Goal: Entertainment & Leisure: Consume media (video, audio)

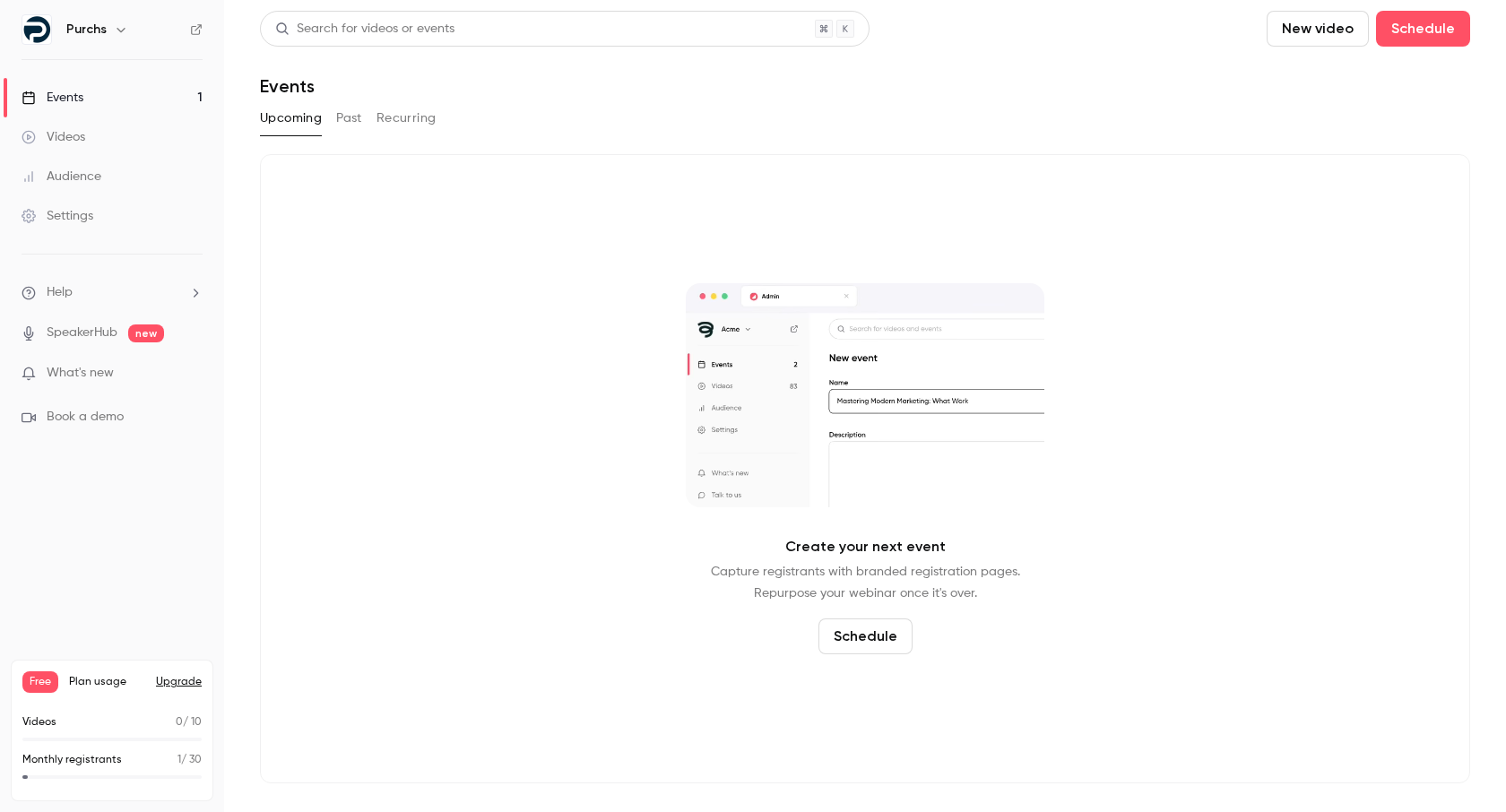
click at [348, 129] on button "Past" at bounding box center [349, 118] width 26 height 28
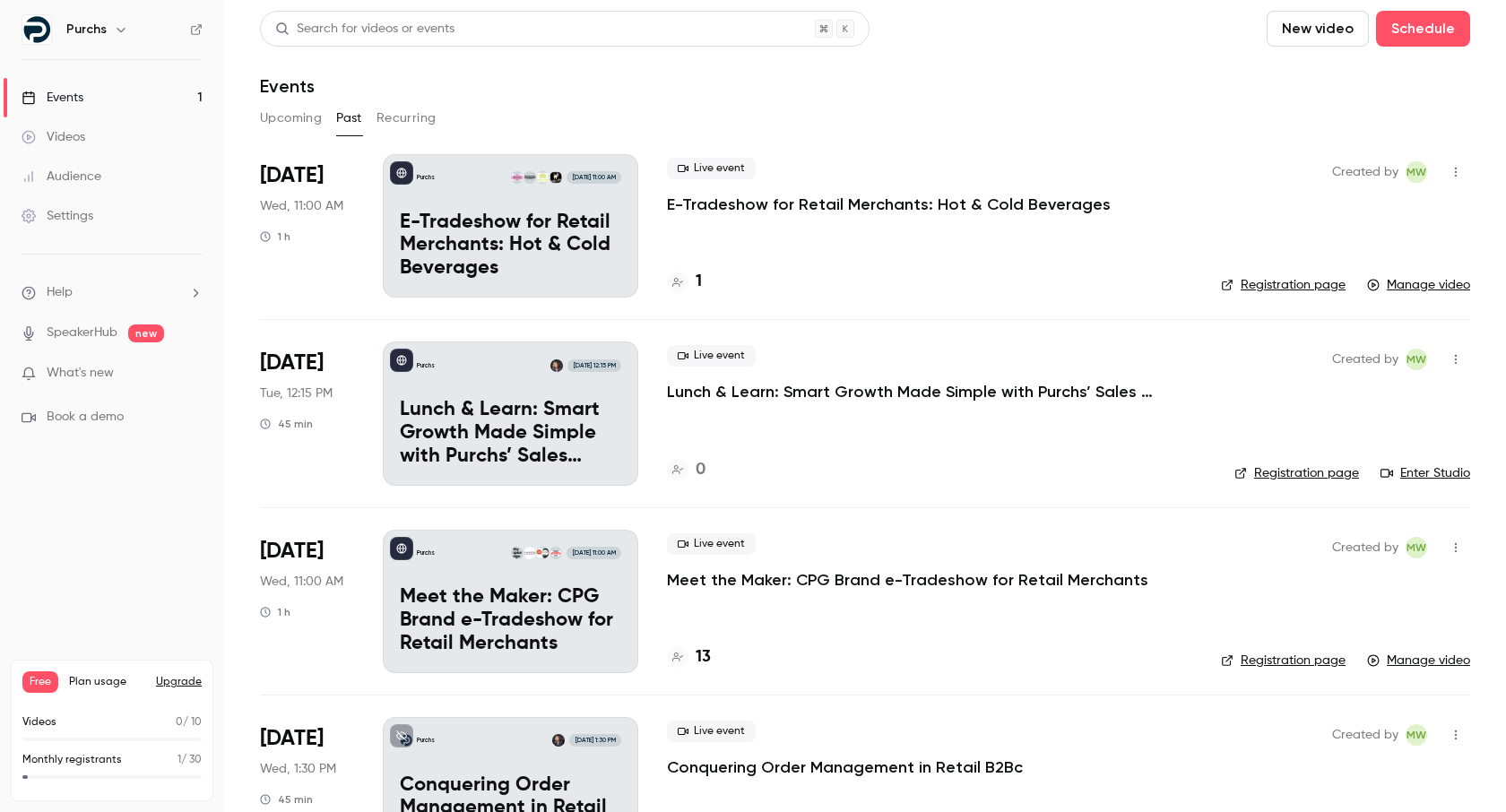
click at [848, 205] on p "E-Tradeshow for Retail Merchants: Hot & Cold Beverages" at bounding box center [889, 204] width 444 height 21
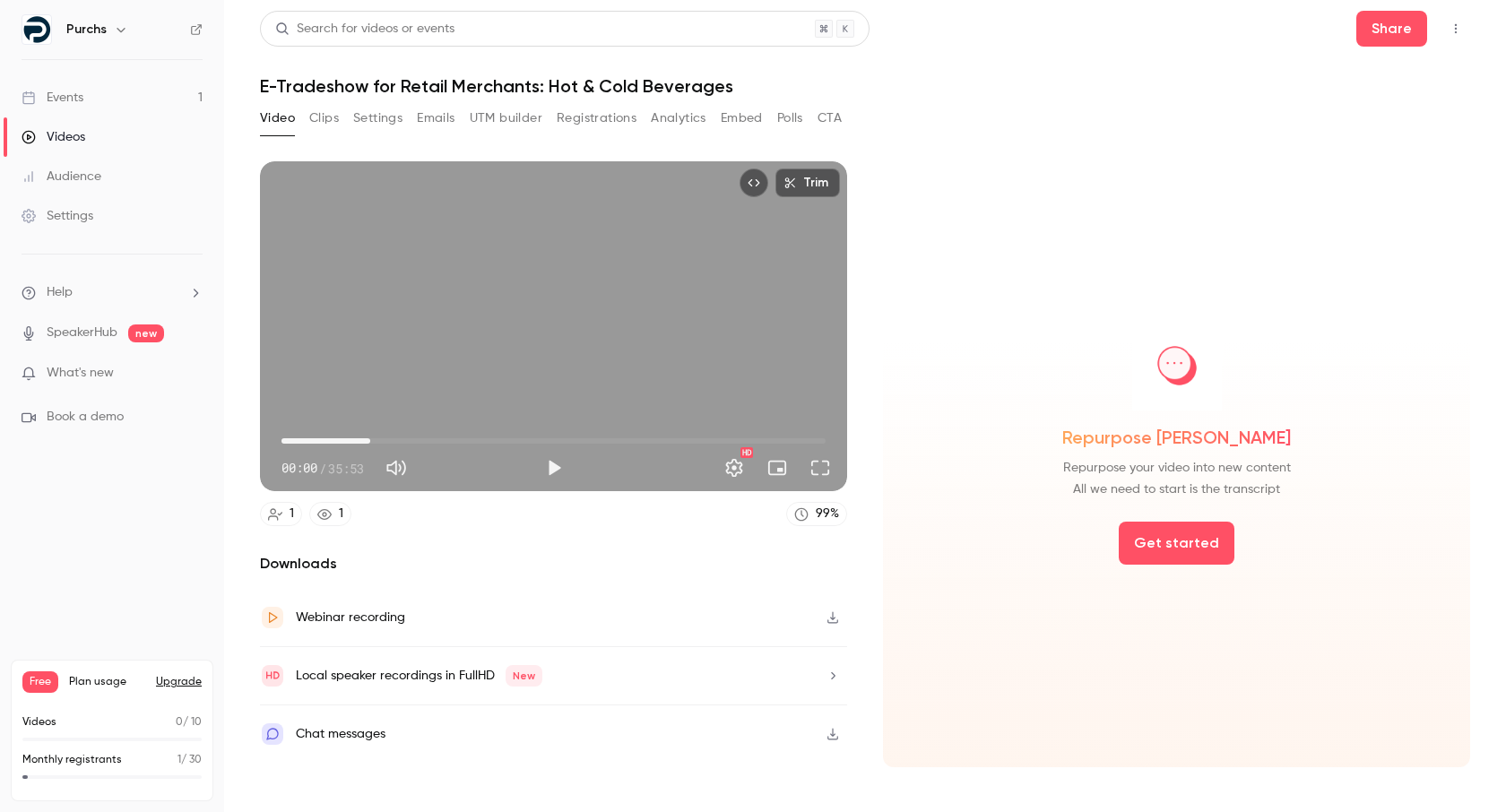
drag, startPoint x: 304, startPoint y: 438, endPoint x: 388, endPoint y: 439, distance: 84.0
click at [388, 439] on span "05:51" at bounding box center [553, 440] width 545 height 28
drag, startPoint x: 388, startPoint y: 439, endPoint x: 411, endPoint y: 439, distance: 23.0
click at [390, 439] on span "06:58" at bounding box center [388, 441] width 6 height 6
drag, startPoint x: 411, startPoint y: 439, endPoint x: 466, endPoint y: 437, distance: 55.0
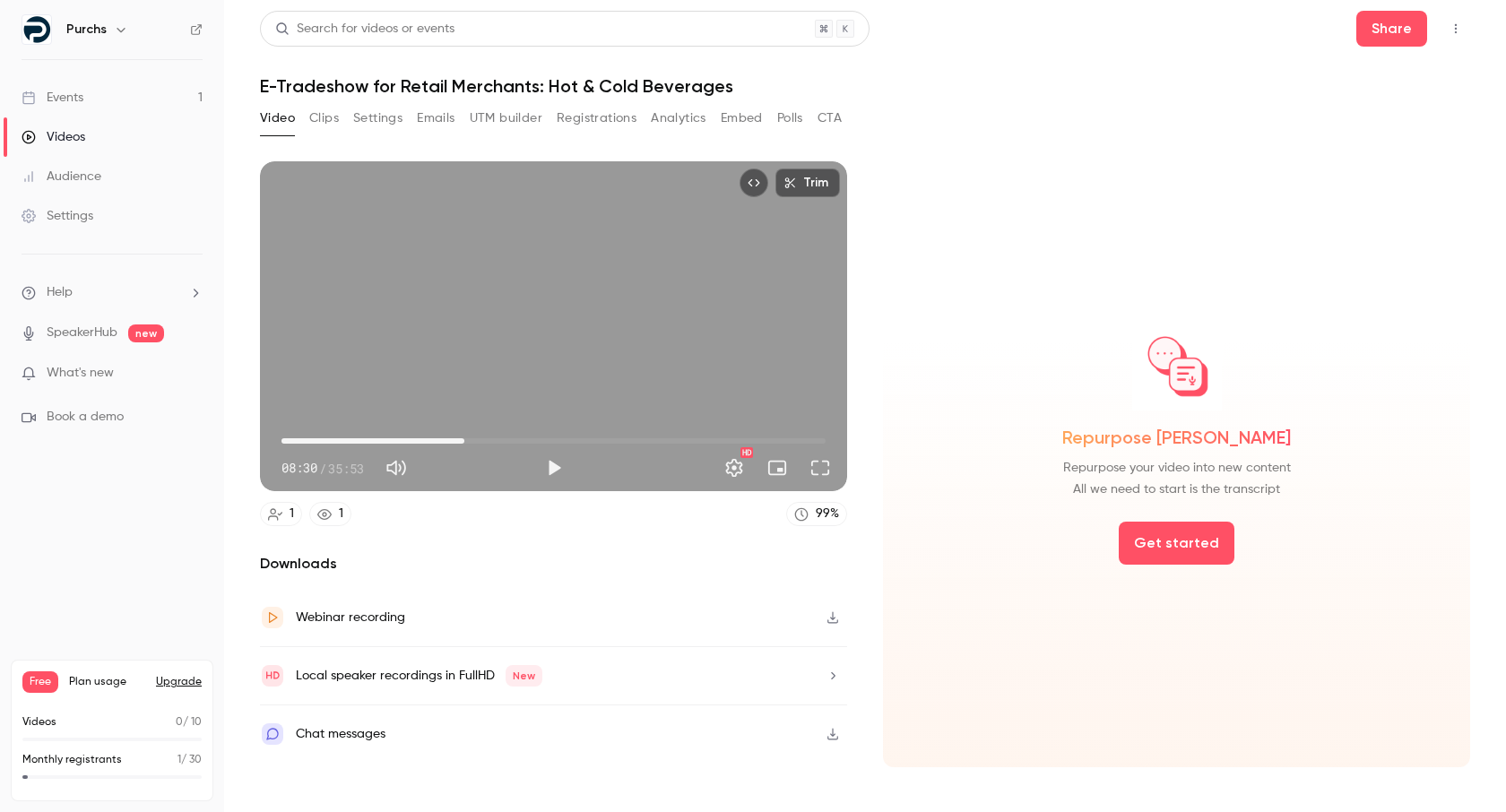
click at [466, 438] on span "12:03" at bounding box center [465, 441] width 6 height 6
drag, startPoint x: 465, startPoint y: 437, endPoint x: 325, endPoint y: 433, distance: 140.1
click at [359, 438] on span "05:19" at bounding box center [362, 441] width 6 height 6
drag, startPoint x: 325, startPoint y: 433, endPoint x: 493, endPoint y: 433, distance: 168.0
click at [493, 438] on span "13:53" at bounding box center [492, 441] width 6 height 6
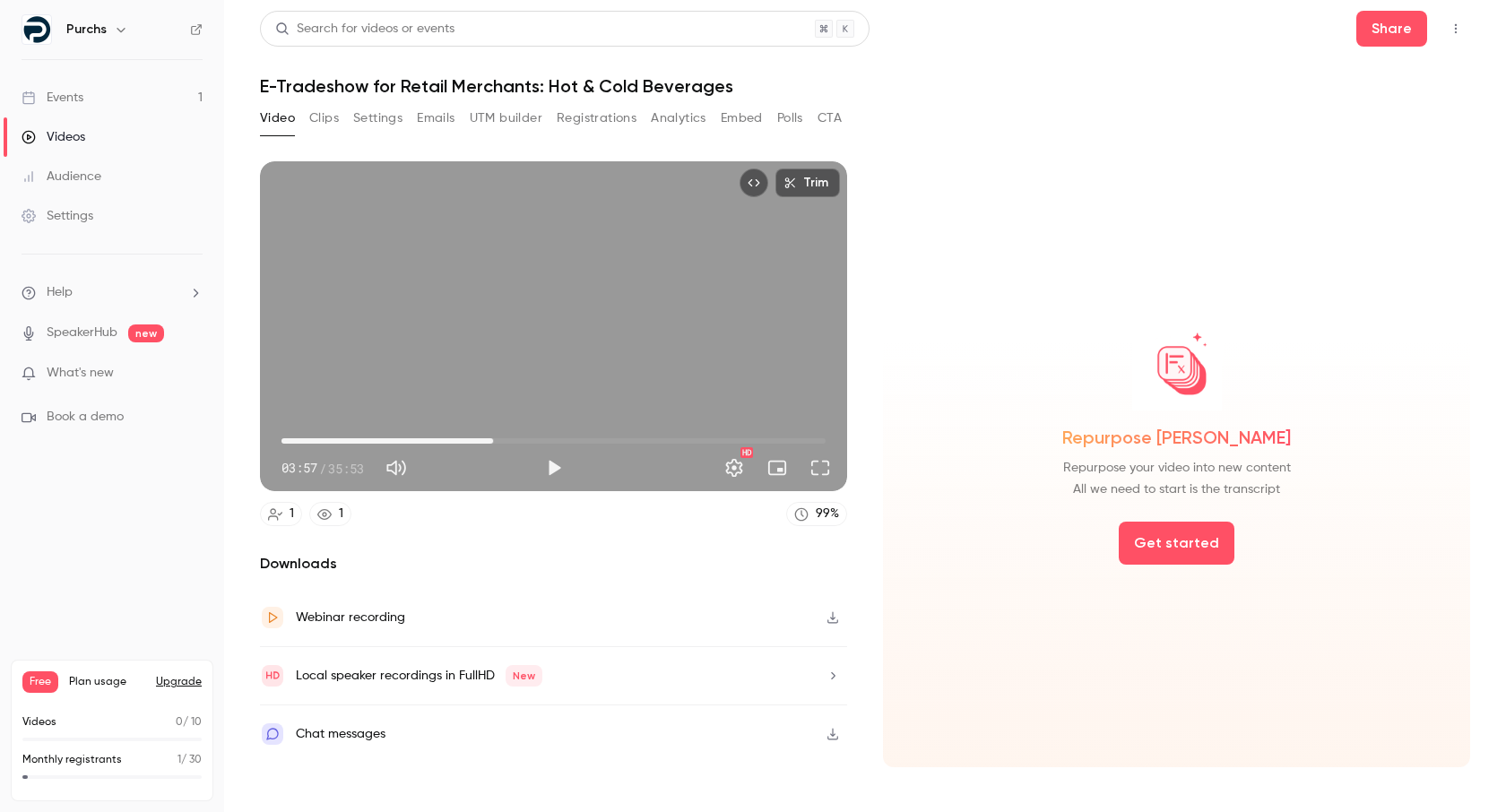
drag, startPoint x: 493, startPoint y: 435, endPoint x: 555, endPoint y: 437, distance: 62.0
click at [496, 438] on span "13:57" at bounding box center [493, 441] width 6 height 6
click at [557, 438] on span "18:02" at bounding box center [555, 441] width 6 height 6
drag, startPoint x: 590, startPoint y: 438, endPoint x: 613, endPoint y: 438, distance: 23.0
click at [606, 438] on span "21:13" at bounding box center [604, 441] width 6 height 6
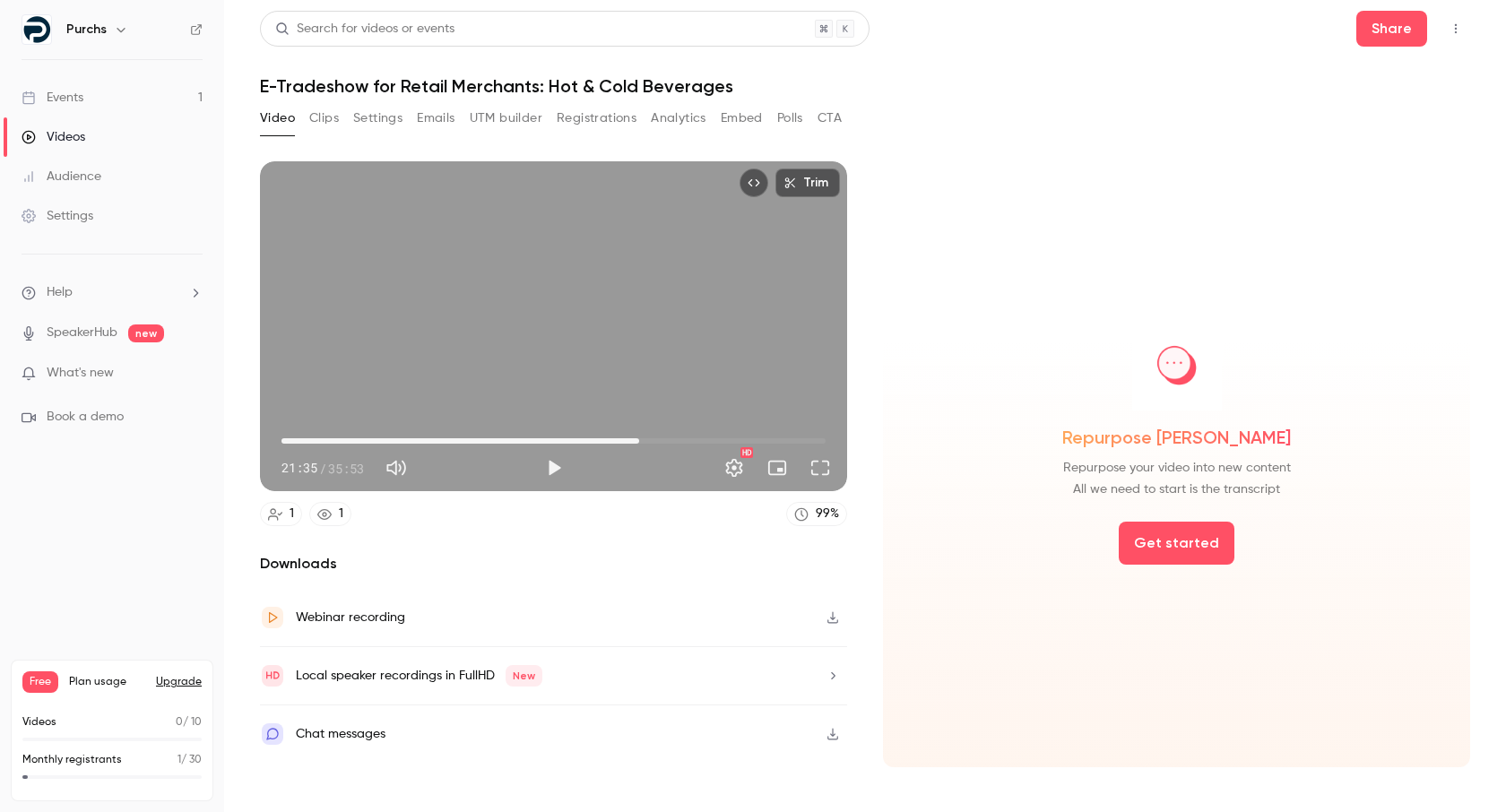
drag, startPoint x: 627, startPoint y: 438, endPoint x: 652, endPoint y: 438, distance: 25.0
click at [642, 438] on span "23:35" at bounding box center [639, 441] width 6 height 6
drag, startPoint x: 670, startPoint y: 438, endPoint x: 718, endPoint y: 438, distance: 48.0
click at [673, 438] on span "25:39" at bounding box center [671, 441] width 6 height 6
click at [712, 438] on span "28:23" at bounding box center [712, 441] width 6 height 6
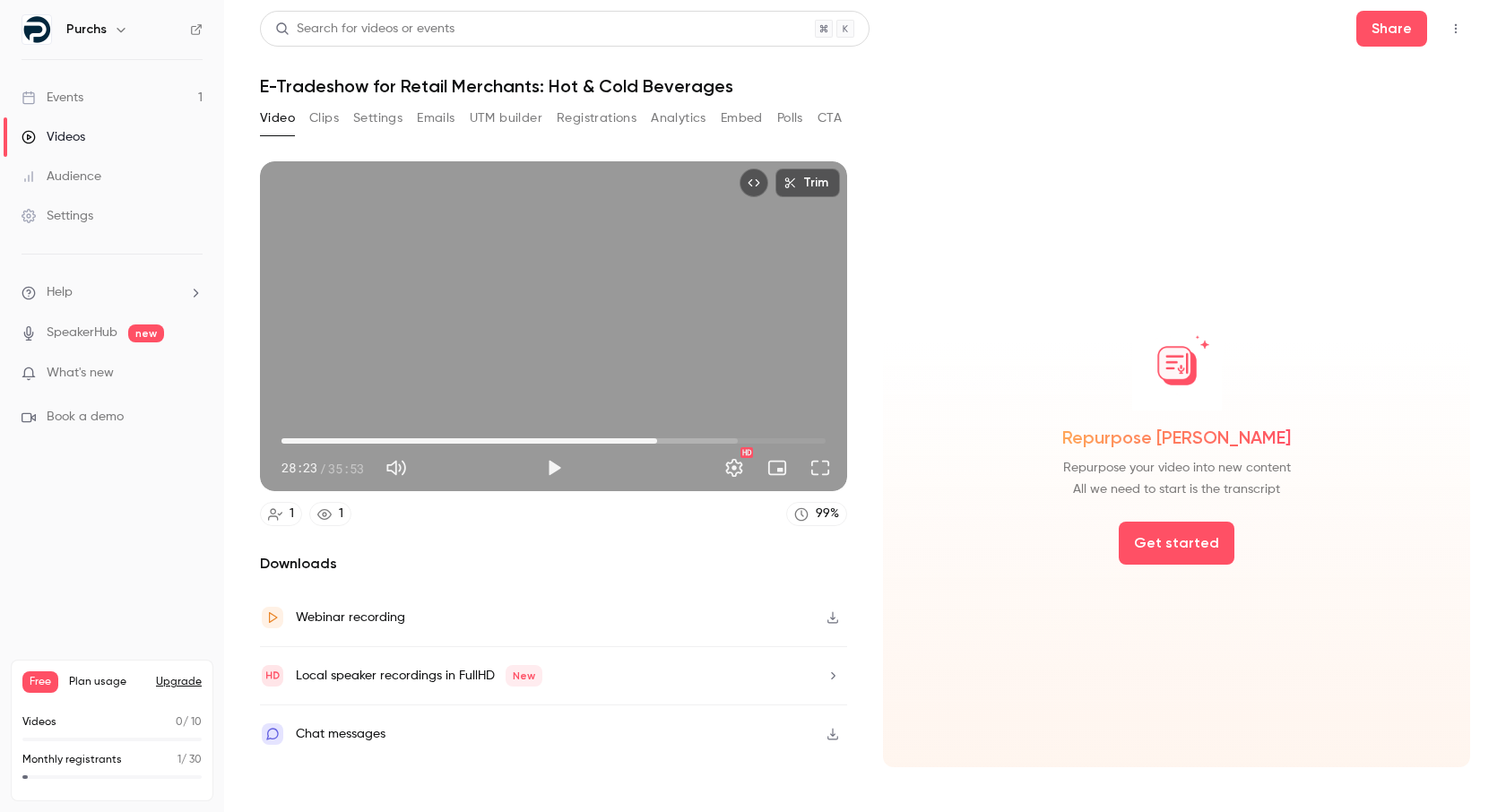
drag, startPoint x: 712, startPoint y: 438, endPoint x: 656, endPoint y: 435, distance: 56.1
click at [657, 438] on span "24:46" at bounding box center [658, 441] width 6 height 6
drag, startPoint x: 656, startPoint y: 435, endPoint x: 614, endPoint y: 436, distance: 42.0
click at [630, 438] on span "23:10" at bounding box center [633, 441] width 6 height 6
drag, startPoint x: 613, startPoint y: 438, endPoint x: 580, endPoint y: 436, distance: 33.1
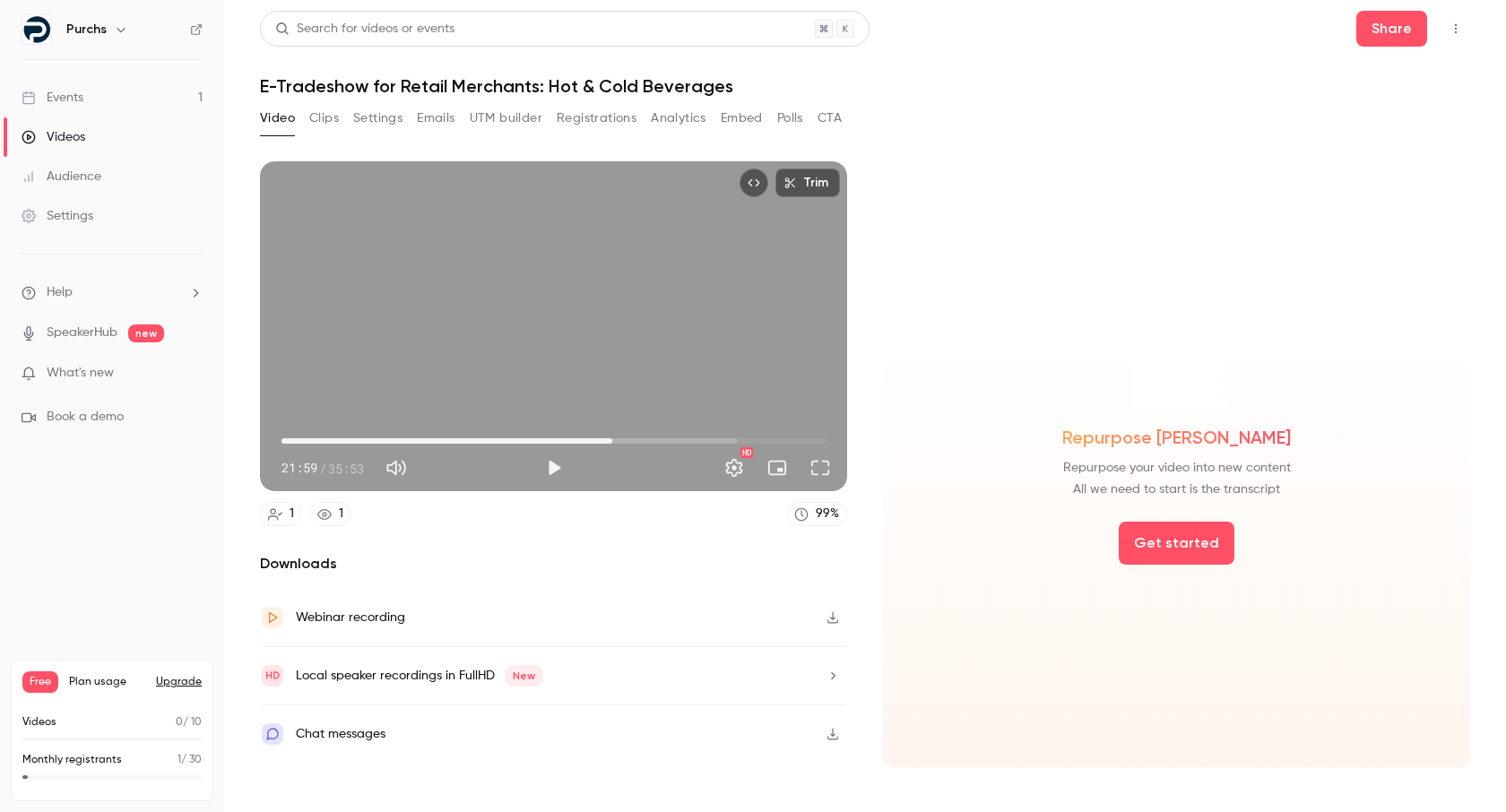
click at [610, 438] on span "21:49" at bounding box center [613, 441] width 6 height 6
drag, startPoint x: 579, startPoint y: 436, endPoint x: 559, endPoint y: 435, distance: 20.0
click at [563, 438] on span "18:44" at bounding box center [566, 441] width 6 height 6
drag, startPoint x: 559, startPoint y: 435, endPoint x: 585, endPoint y: 437, distance: 26.1
click at [566, 438] on span "18:34" at bounding box center [563, 441] width 6 height 6
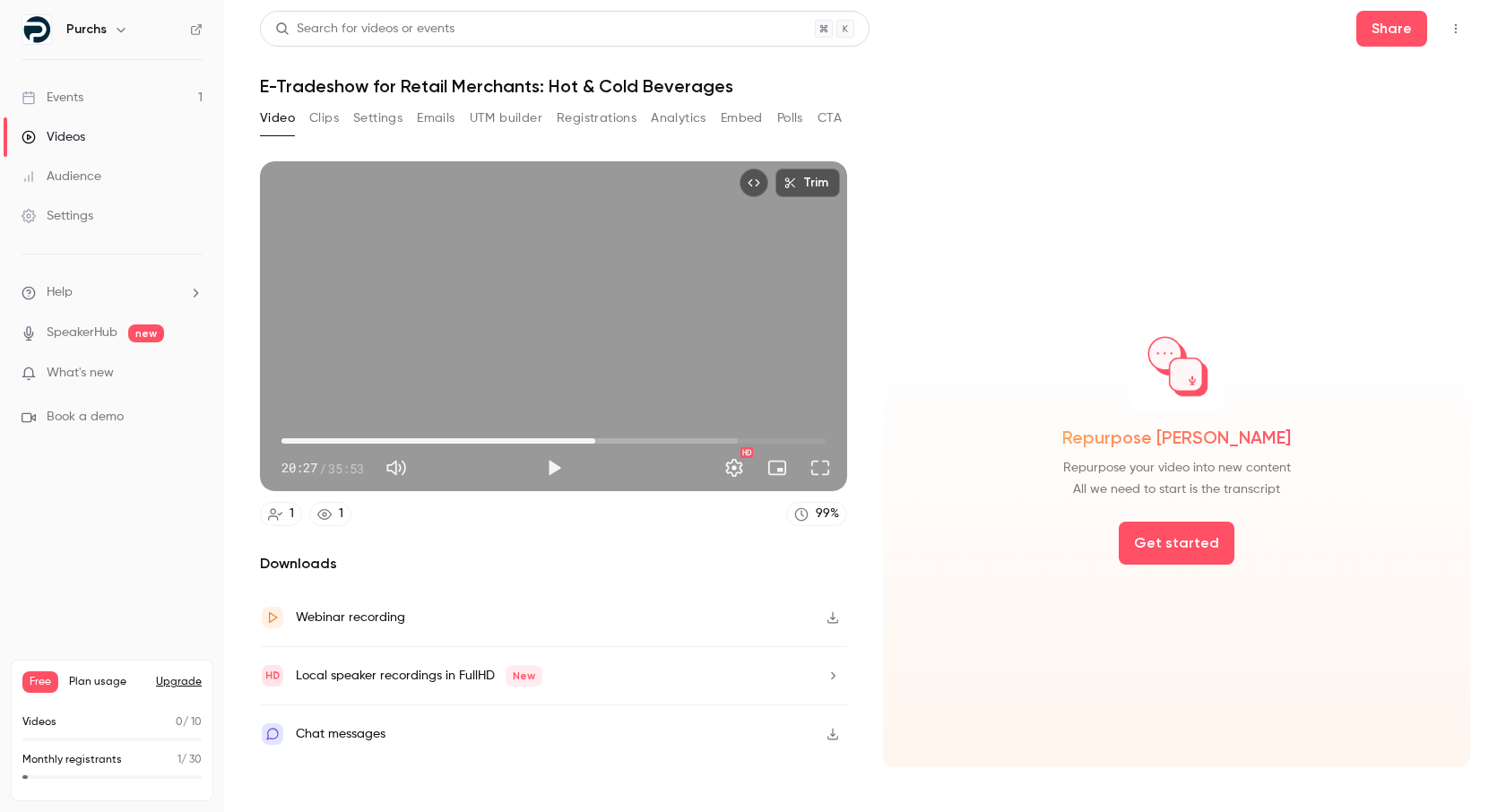
drag, startPoint x: 585, startPoint y: 437, endPoint x: 595, endPoint y: 436, distance: 10.0
click at [595, 438] on span "20:41" at bounding box center [595, 441] width 6 height 6
click at [601, 438] on span "20:52" at bounding box center [598, 441] width 6 height 6
drag, startPoint x: 603, startPoint y: 436, endPoint x: 622, endPoint y: 438, distance: 19.1
click at [610, 438] on span "21:27" at bounding box center [607, 441] width 6 height 6
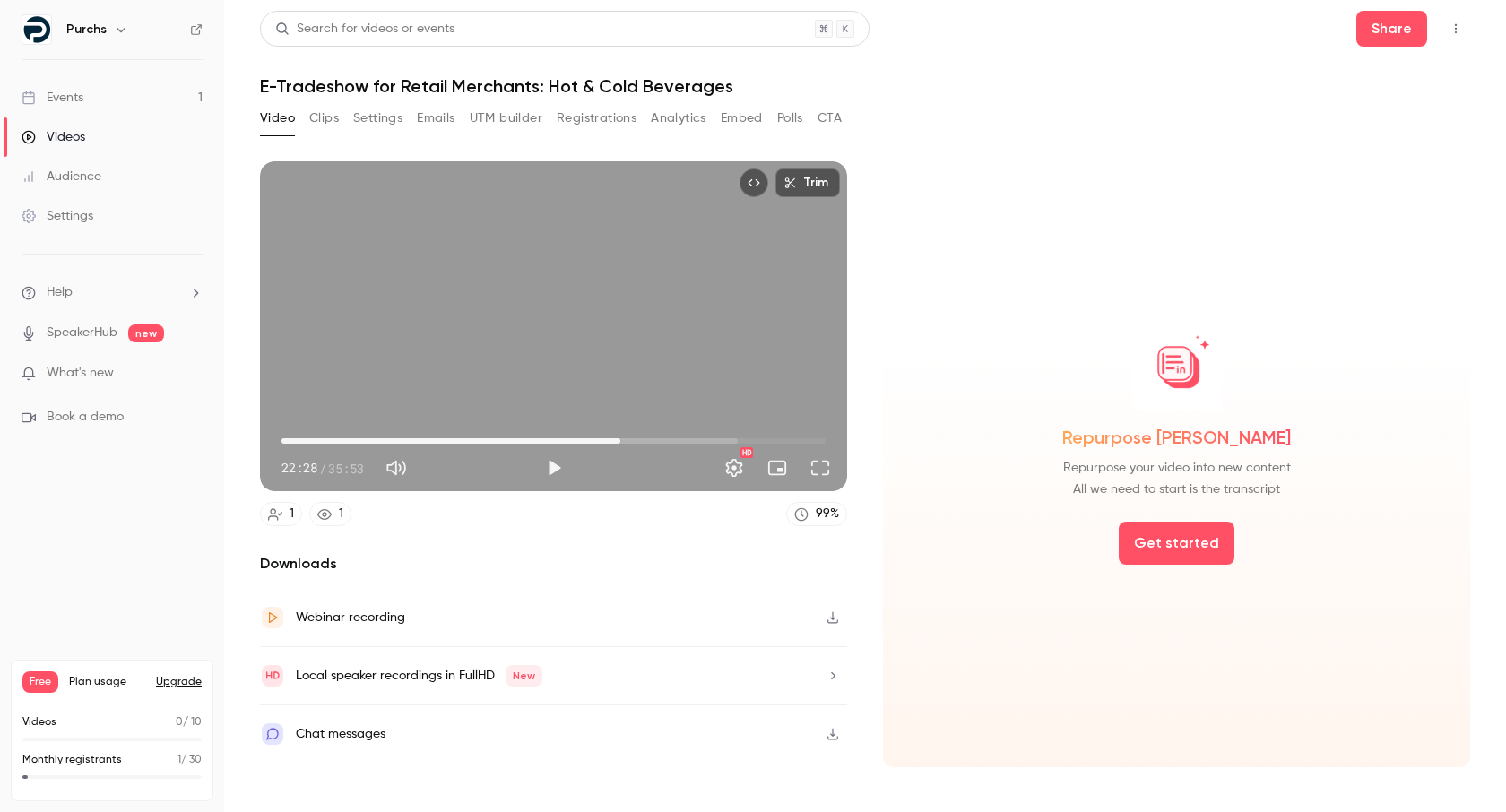
drag, startPoint x: 621, startPoint y: 437, endPoint x: 609, endPoint y: 438, distance: 12.0
click at [618, 438] on span "22:21" at bounding box center [621, 441] width 6 height 6
drag, startPoint x: 606, startPoint y: 438, endPoint x: 591, endPoint y: 437, distance: 15.0
click at [603, 438] on span "21:24" at bounding box center [606, 441] width 6 height 6
click at [950, 361] on div "Repurpose [PERSON_NAME] Repurpose your video into new content All we need to st…" at bounding box center [1176, 410] width 558 height 179
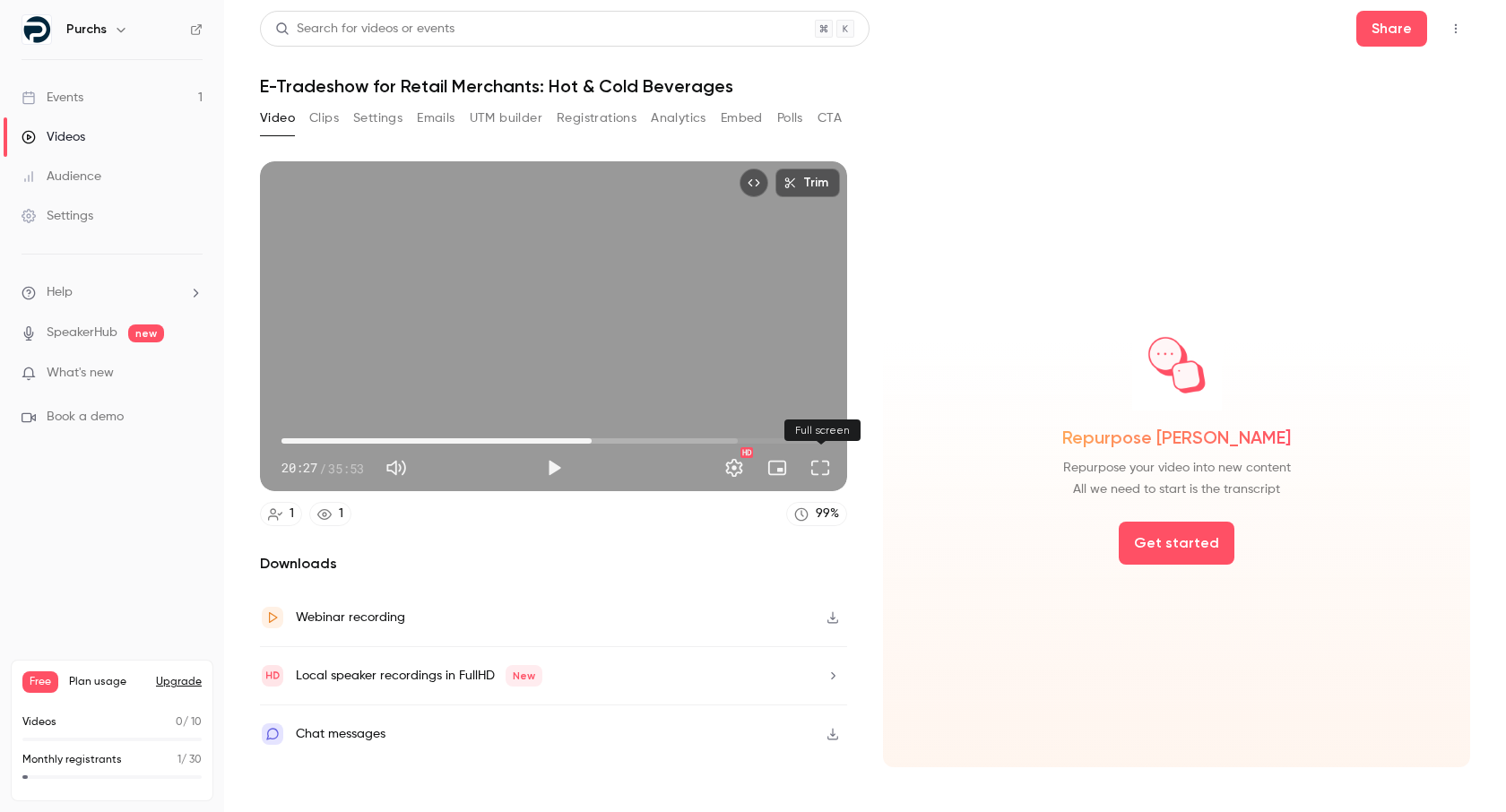
click at [831, 468] on button "Full screen" at bounding box center [820, 467] width 36 height 36
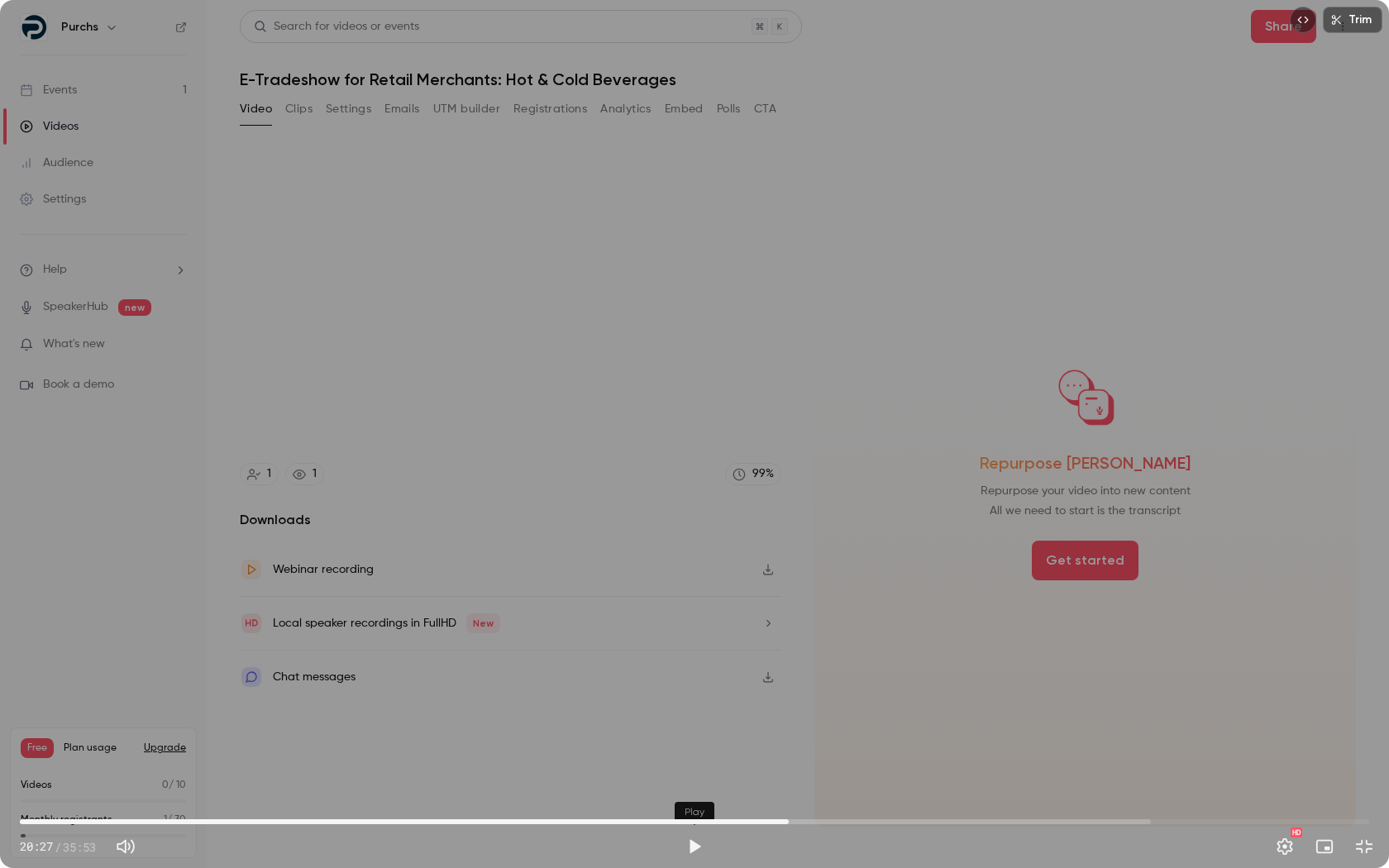
click at [704, 748] on button "Play" at bounding box center [694, 846] width 33 height 33
click at [701, 748] on button "Pause" at bounding box center [694, 846] width 33 height 33
drag, startPoint x: 792, startPoint y: 822, endPoint x: 779, endPoint y: 821, distance: 13.0
click at [779, 748] on span "20:11" at bounding box center [779, 822] width 5 height 5
click at [772, 748] on span "20:00" at bounding box center [773, 822] width 5 height 5
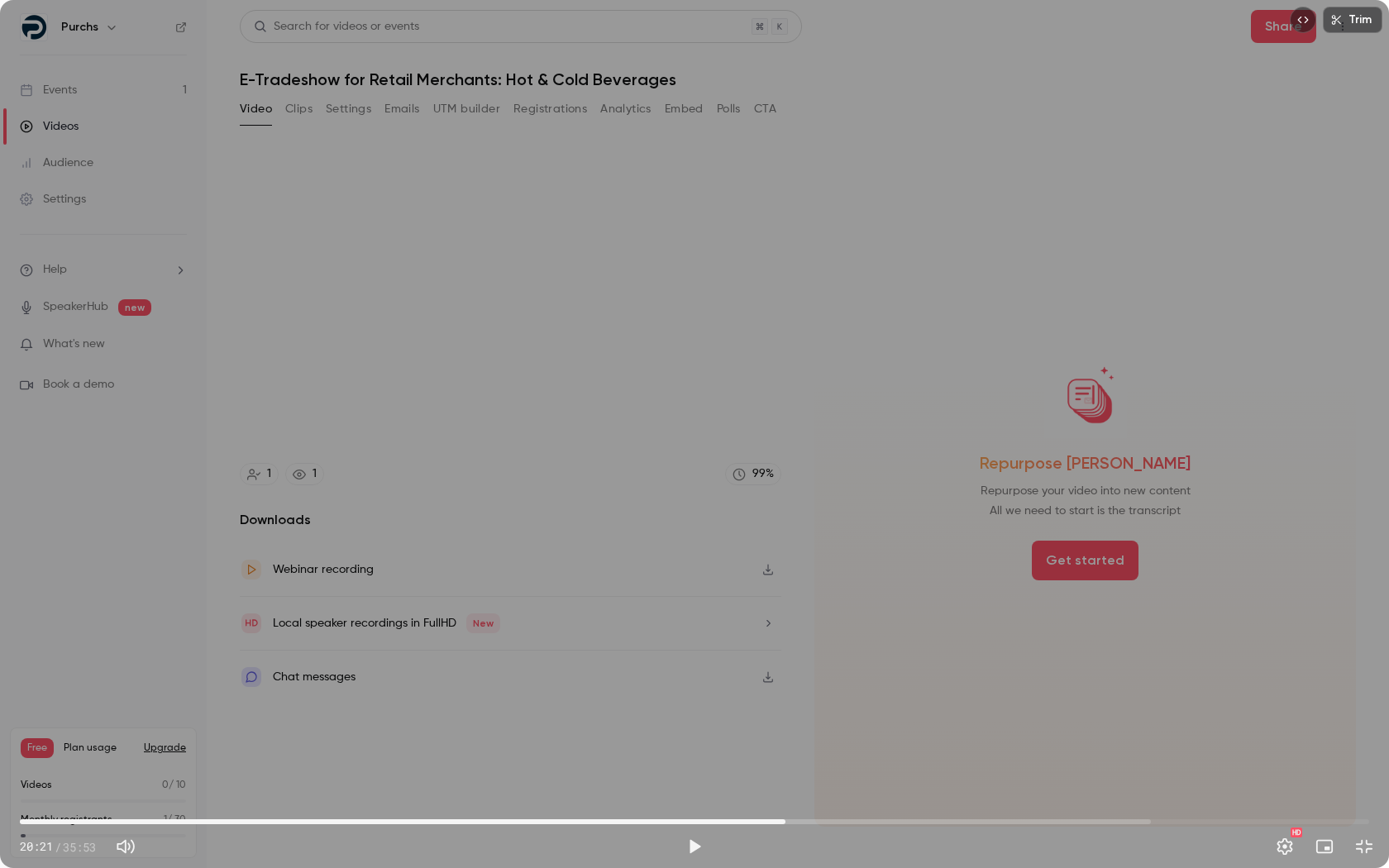
drag, startPoint x: 772, startPoint y: 821, endPoint x: 785, endPoint y: 818, distance: 13.3
click at [785, 748] on span "20:21" at bounding box center [786, 822] width 5 height 5
click at [146, 748] on span "03:21" at bounding box center [694, 821] width 1349 height 26
type input "*****"
drag, startPoint x: 146, startPoint y: 823, endPoint x: 128, endPoint y: 815, distance: 19.7
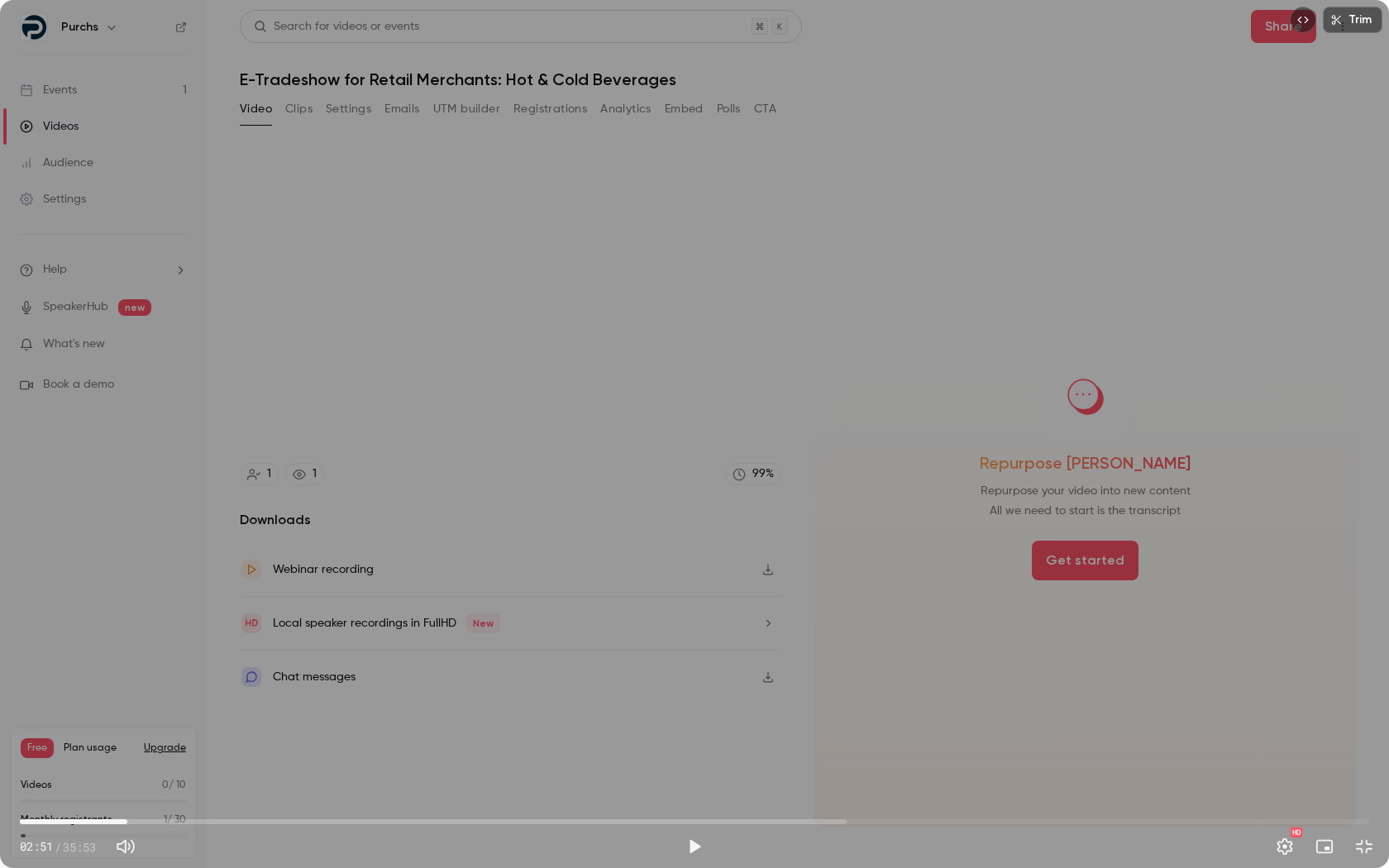
click at [128, 748] on span "02:51" at bounding box center [128, 822] width 5 height 5
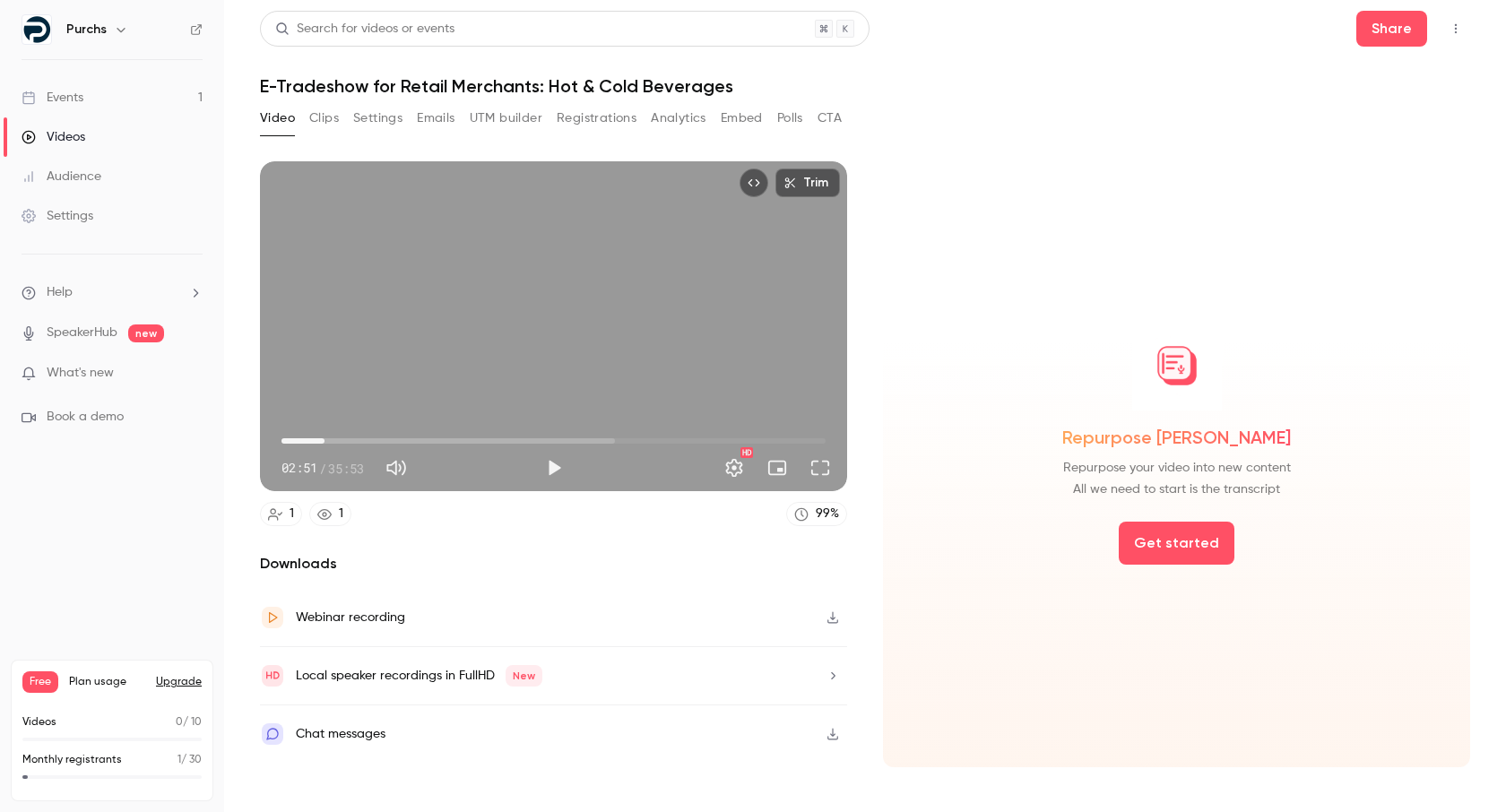
click at [836, 619] on icon "button" at bounding box center [833, 617] width 15 height 13
